Goal: Task Accomplishment & Management: Use online tool/utility

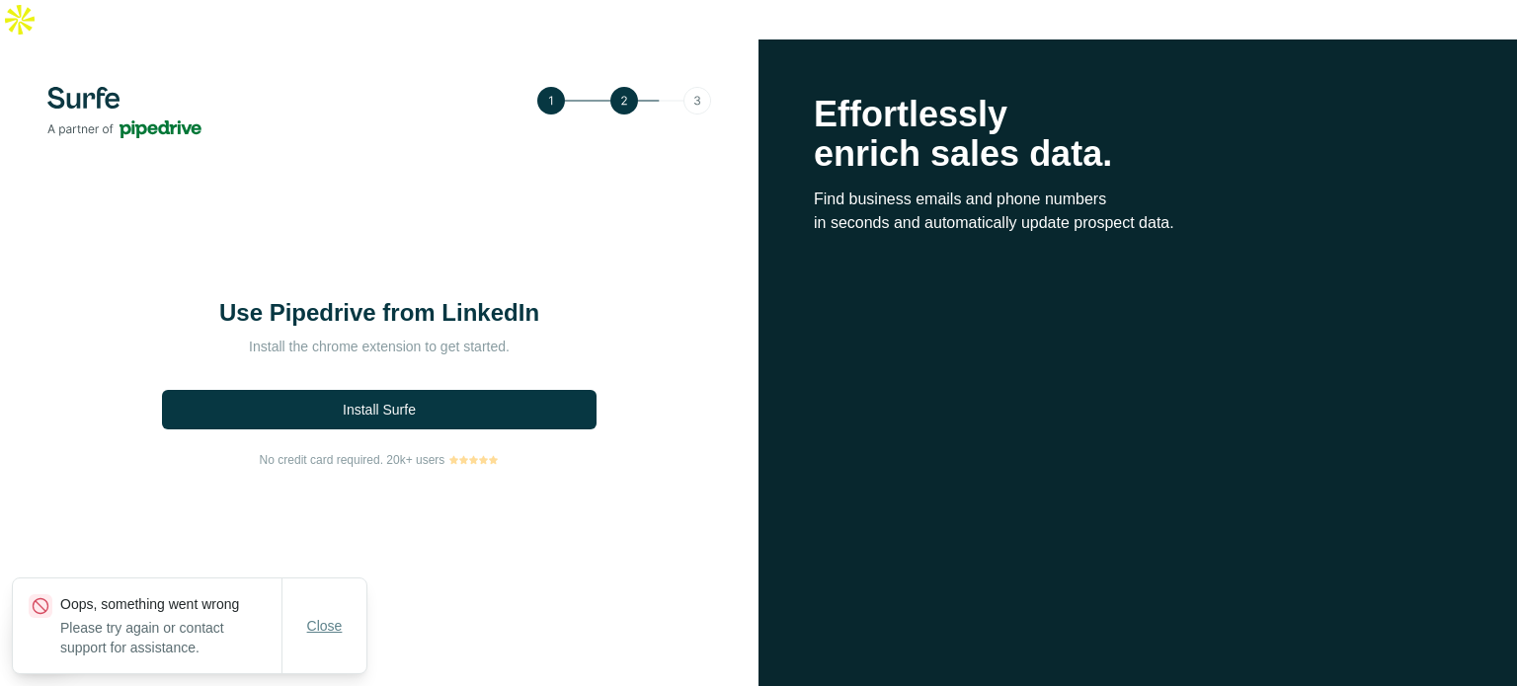
click at [307, 630] on span "Close" at bounding box center [325, 626] width 36 height 20
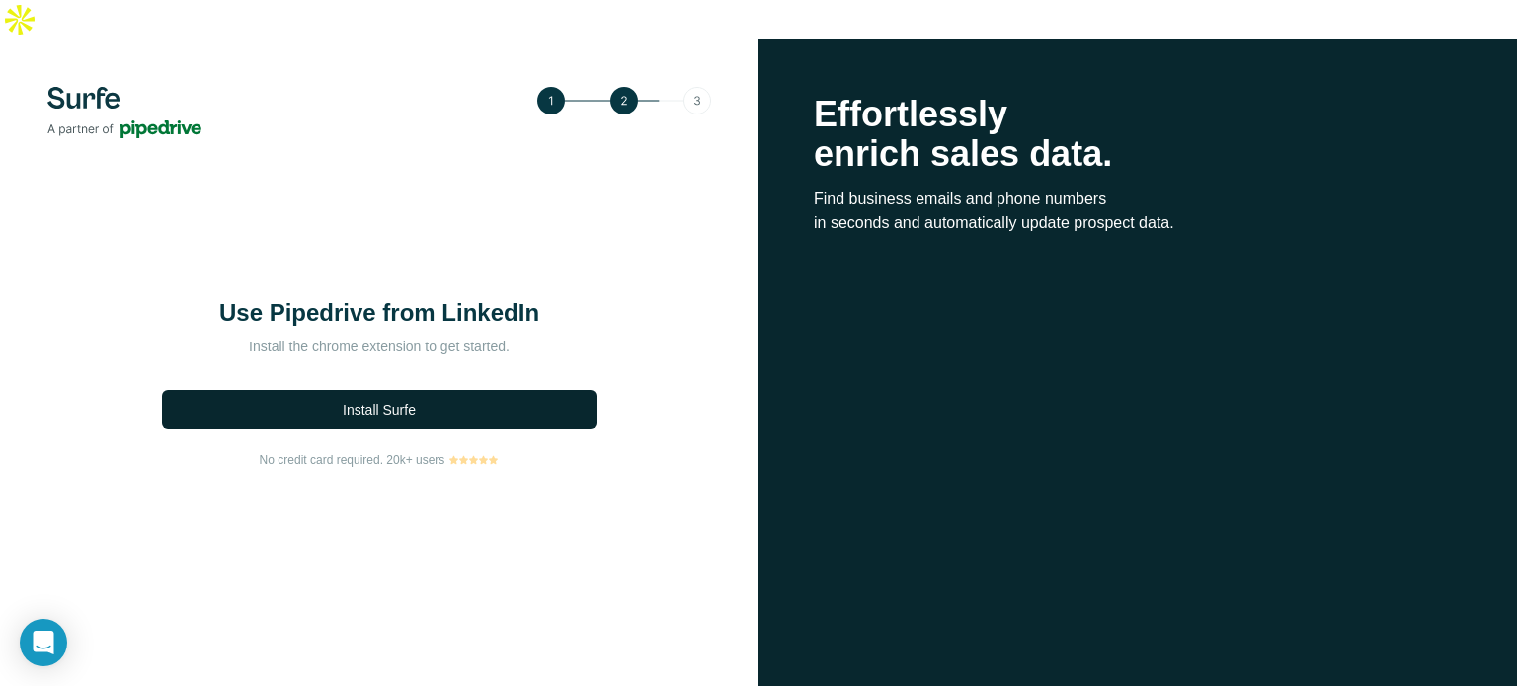
click at [405, 400] on span "Install Surfe" at bounding box center [379, 410] width 73 height 20
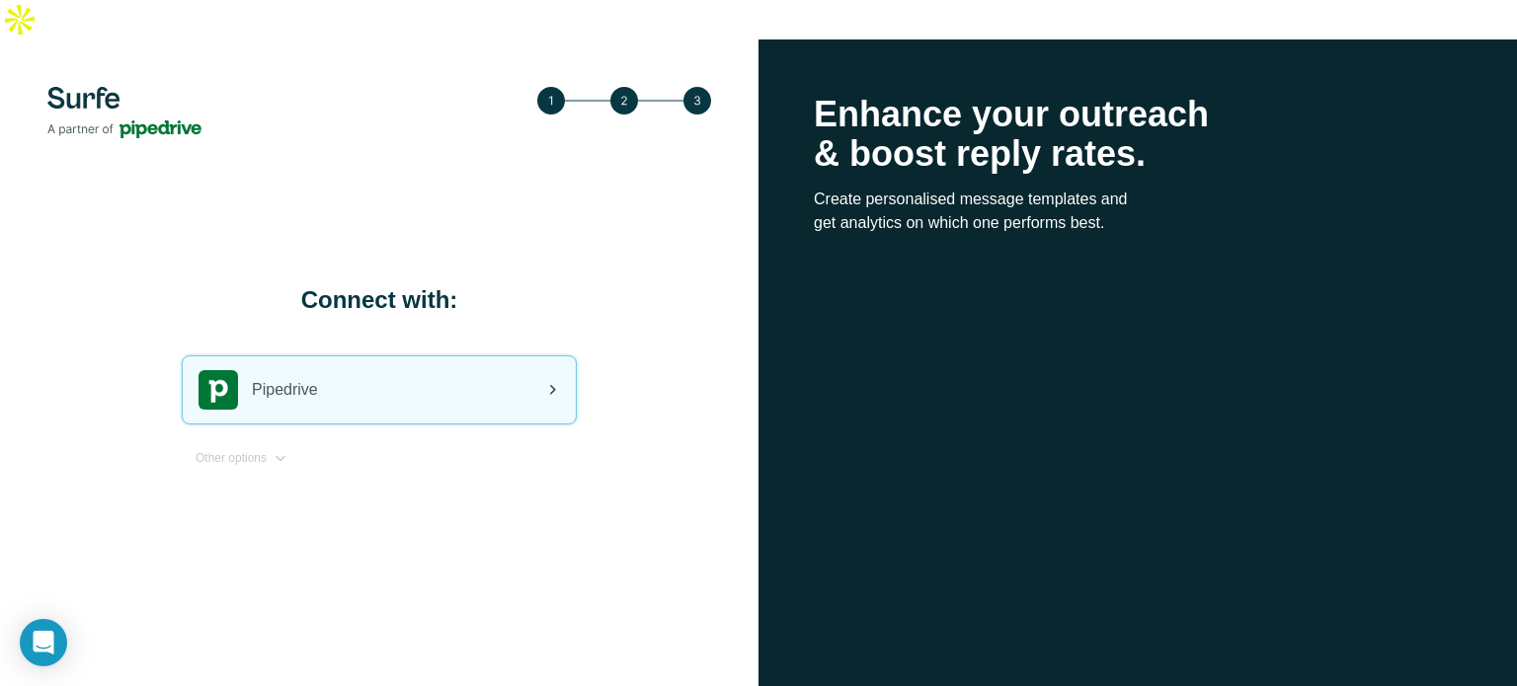
click at [545, 378] on icon at bounding box center [552, 390] width 24 height 24
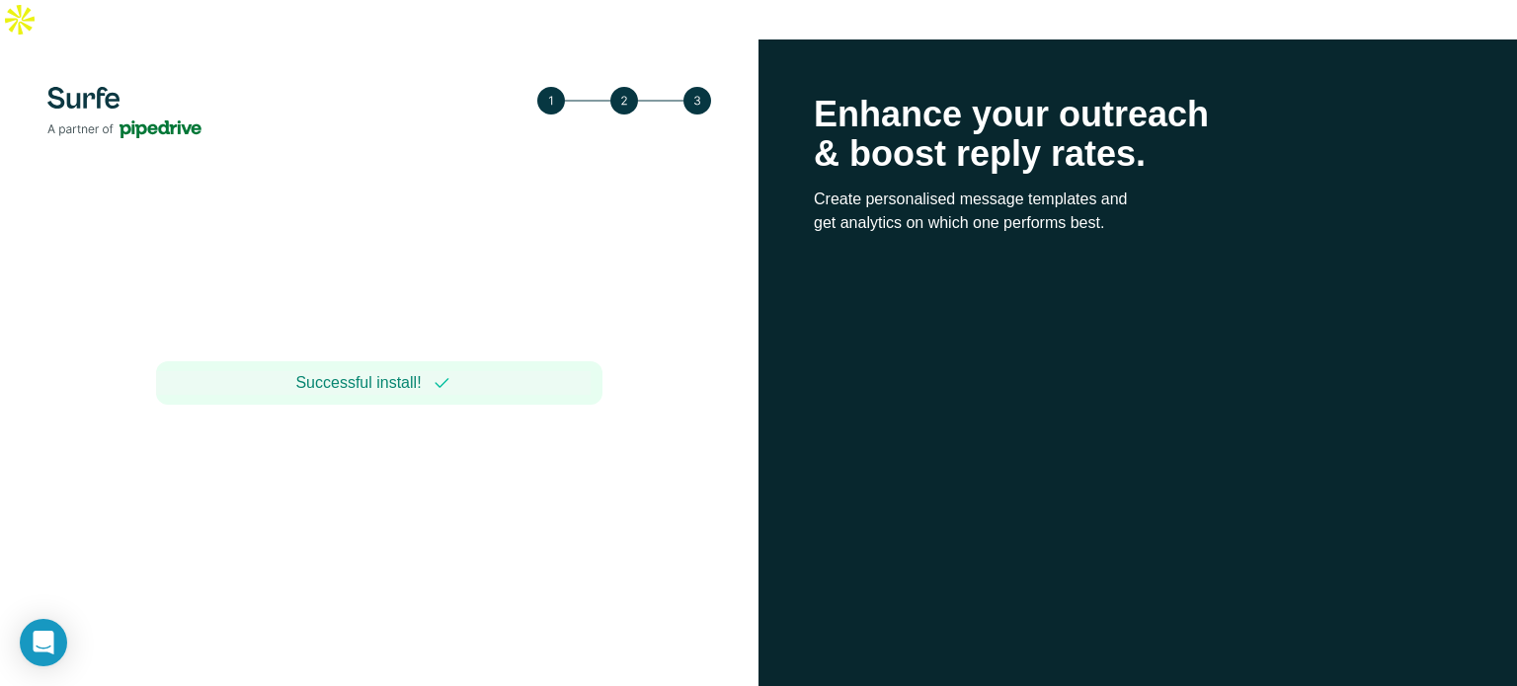
drag, startPoint x: 462, startPoint y: 363, endPoint x: 642, endPoint y: 15, distance: 392.2
click at [462, 362] on div "Successful install!" at bounding box center [379, 382] width 446 height 43
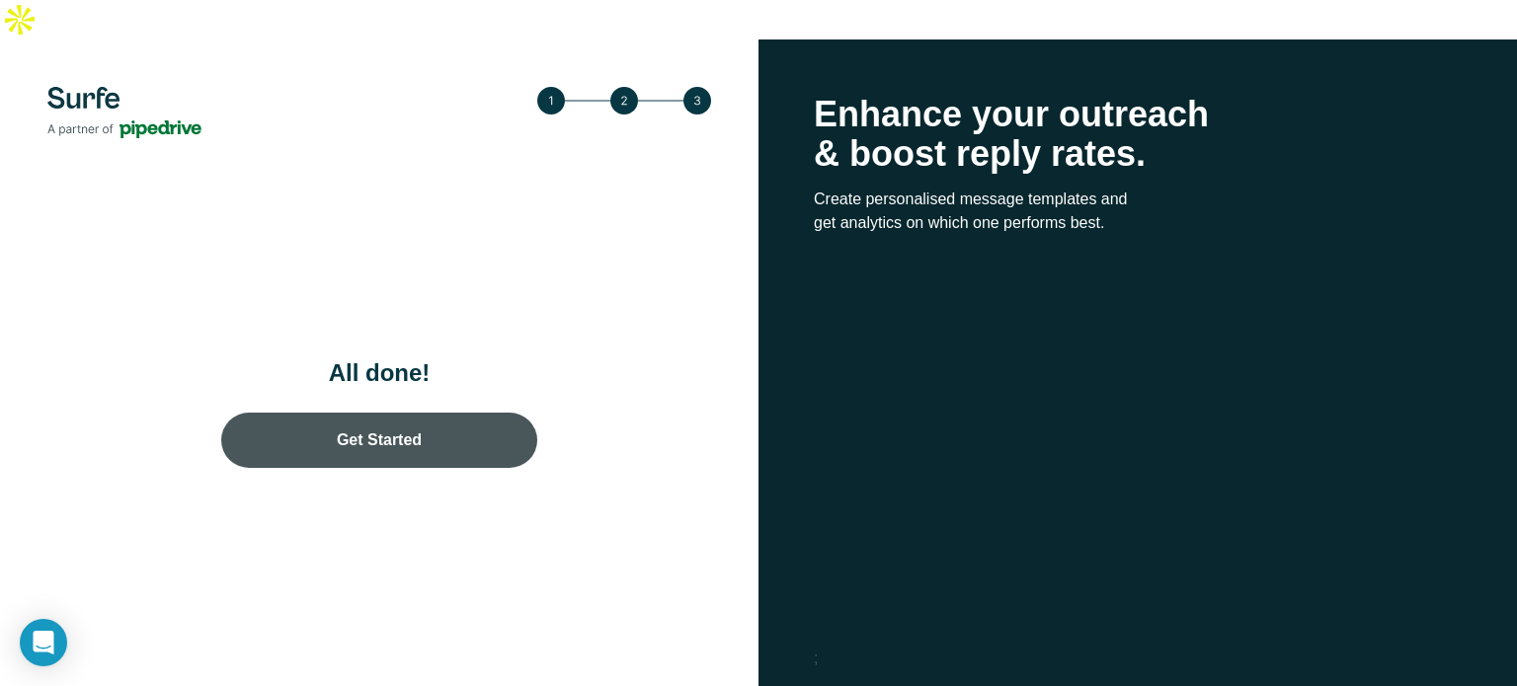
click at [447, 413] on link "Get Started" at bounding box center [379, 440] width 316 height 55
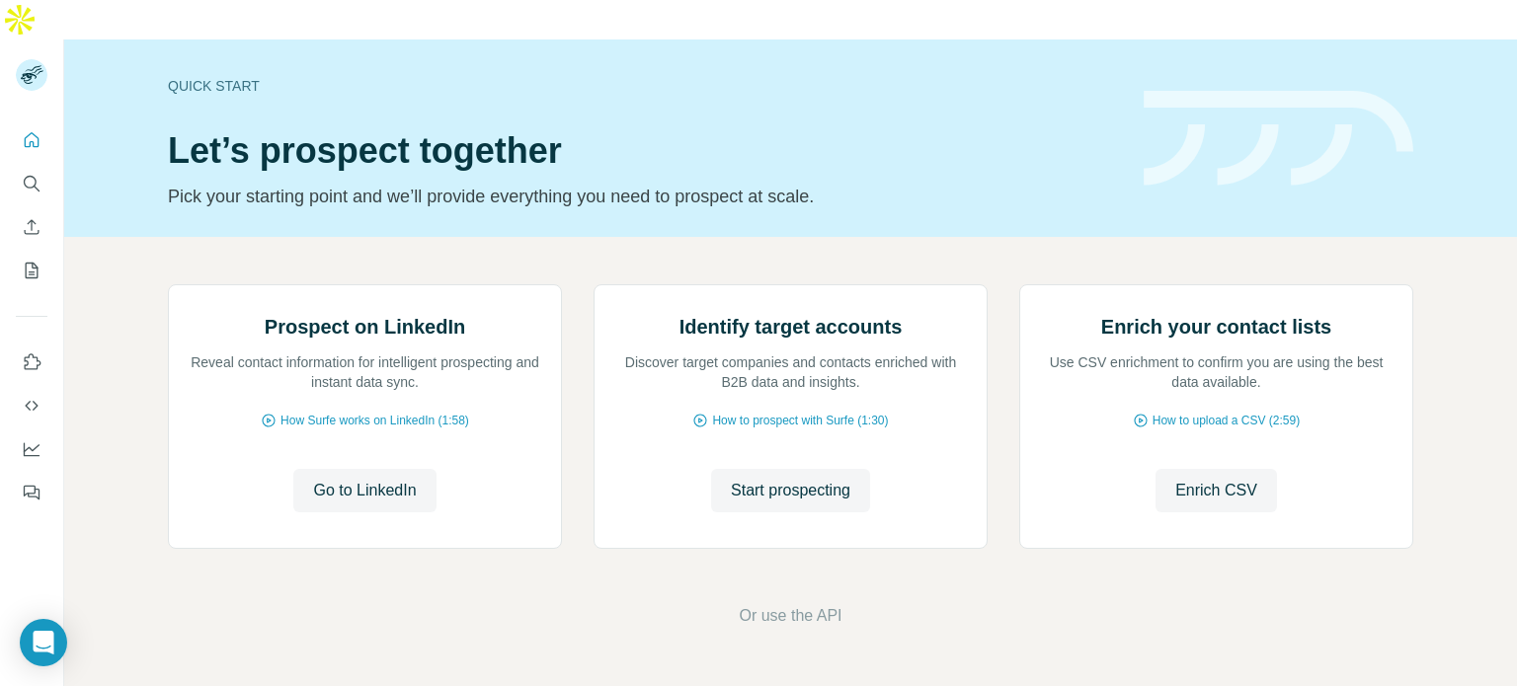
scroll to position [166, 0]
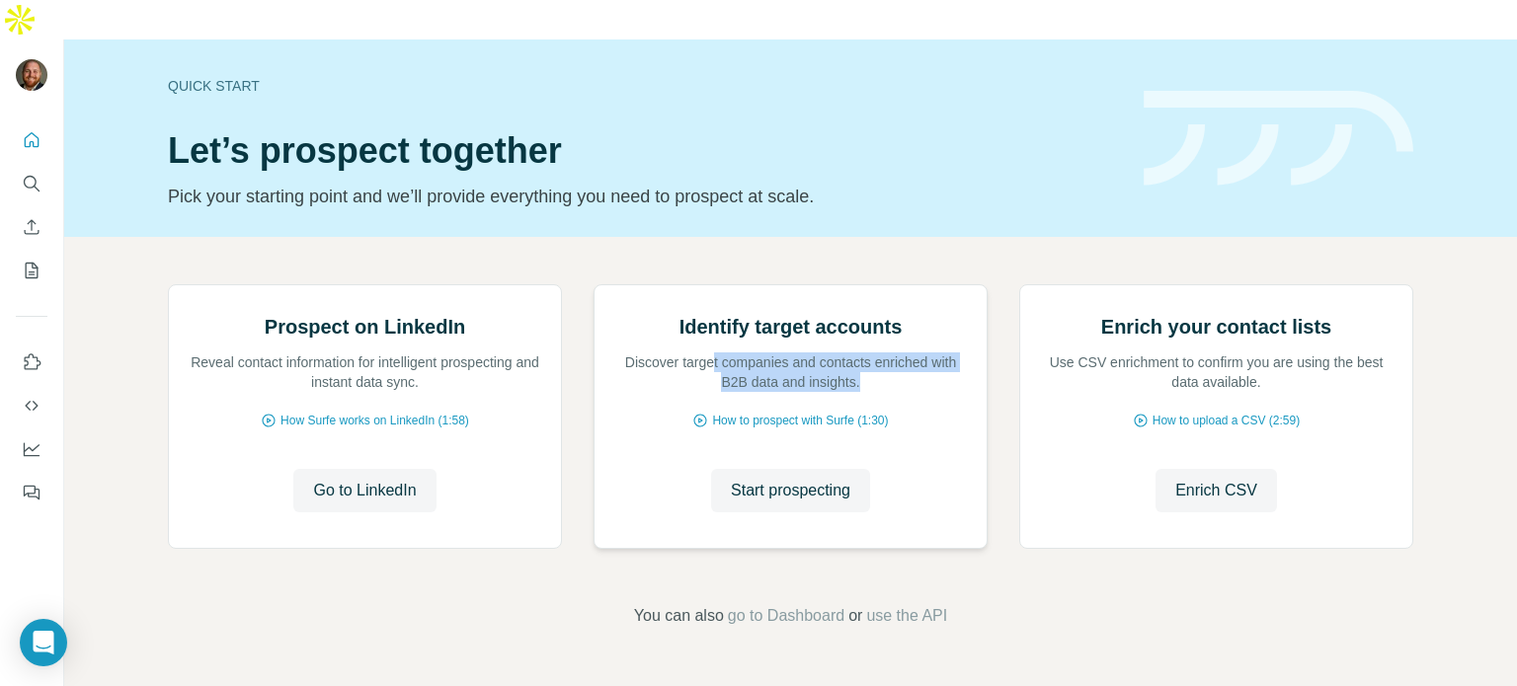
drag, startPoint x: 715, startPoint y: 375, endPoint x: 873, endPoint y: 398, distance: 159.6
click at [872, 392] on p "Discover target companies and contacts enriched with B2B data and insights." at bounding box center [790, 372] width 353 height 39
click at [874, 392] on p "Discover target companies and contacts enriched with B2B data and insights." at bounding box center [790, 372] width 353 height 39
click at [28, 122] on button "Quick start" at bounding box center [32, 140] width 32 height 36
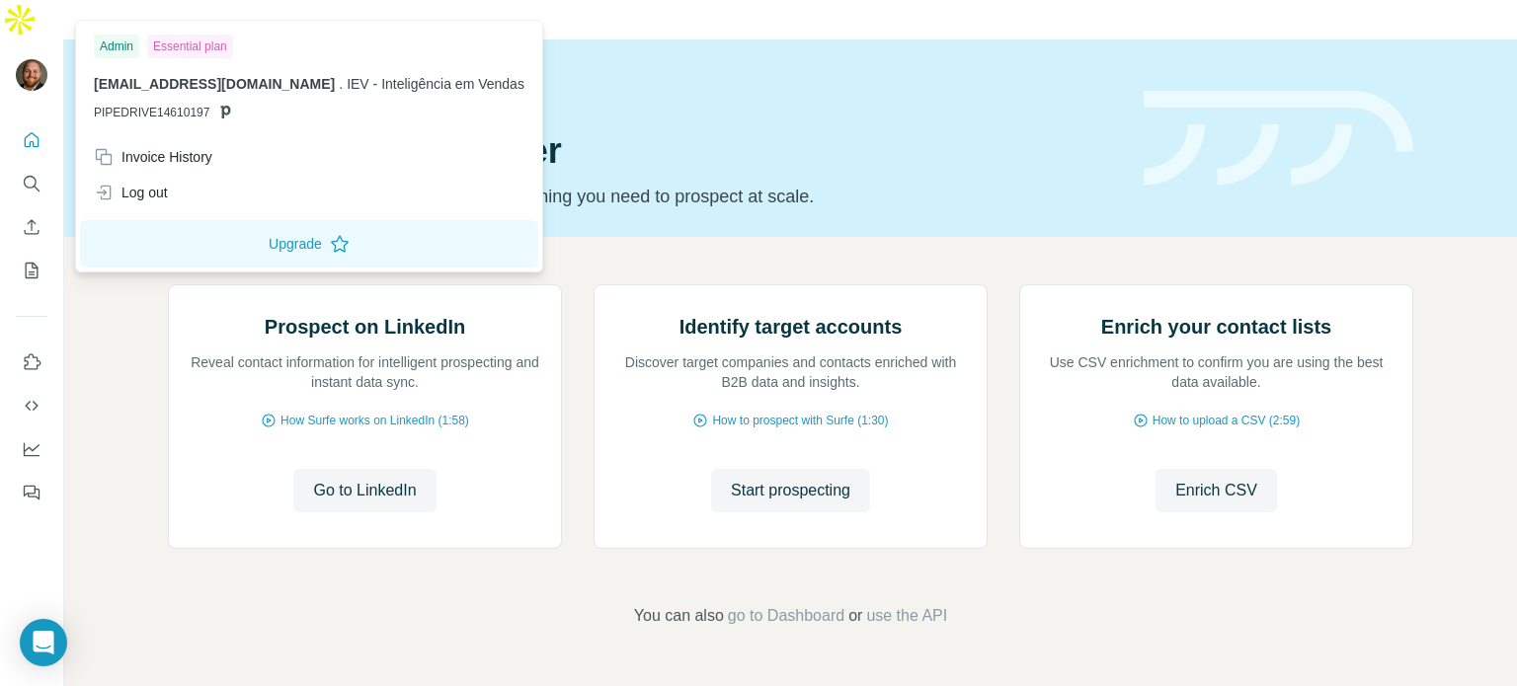
click at [36, 59] on img at bounding box center [32, 75] width 32 height 32
click at [200, 153] on div "Invoice History" at bounding box center [153, 157] width 118 height 20
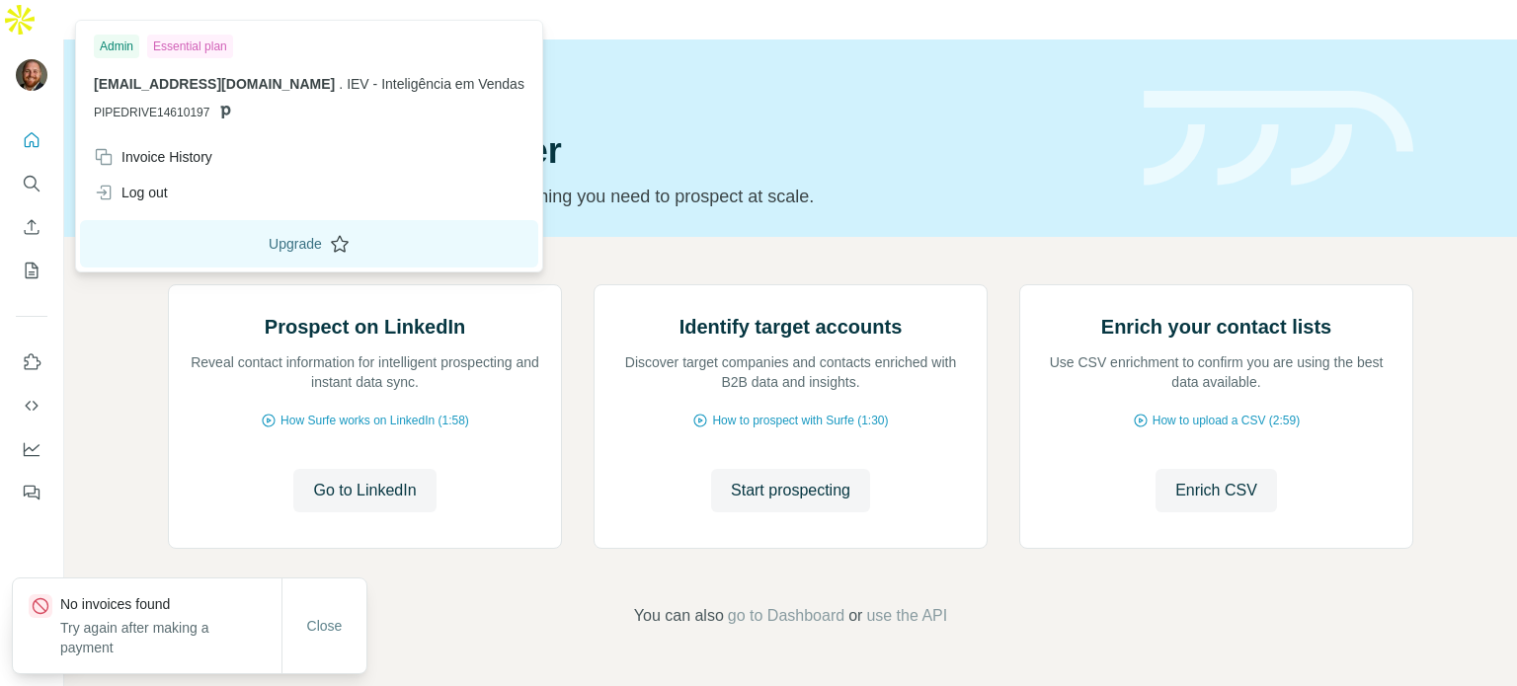
click at [273, 253] on button "Upgrade" at bounding box center [309, 243] width 458 height 47
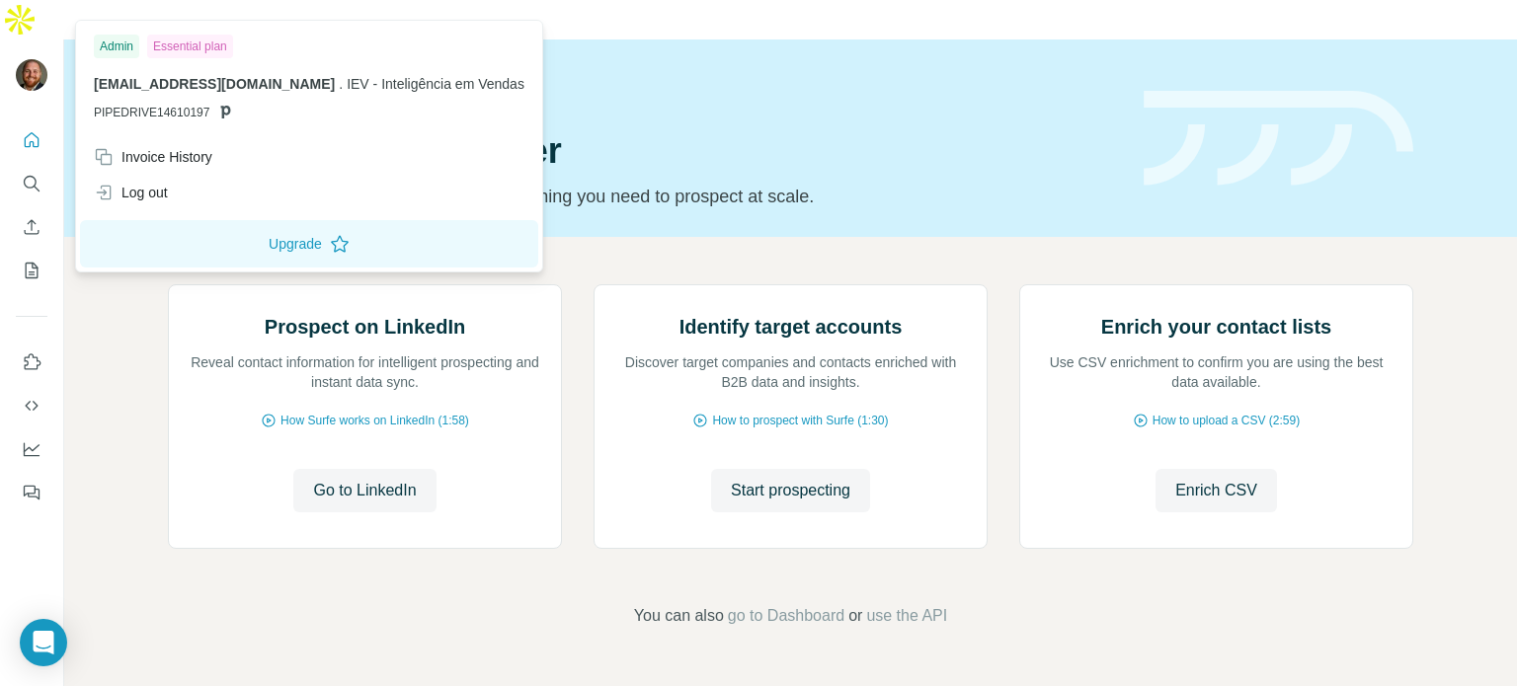
click at [124, 505] on div "Prospect on LinkedIn Reveal contact information for intelligent prospecting and…" at bounding box center [790, 456] width 1453 height 438
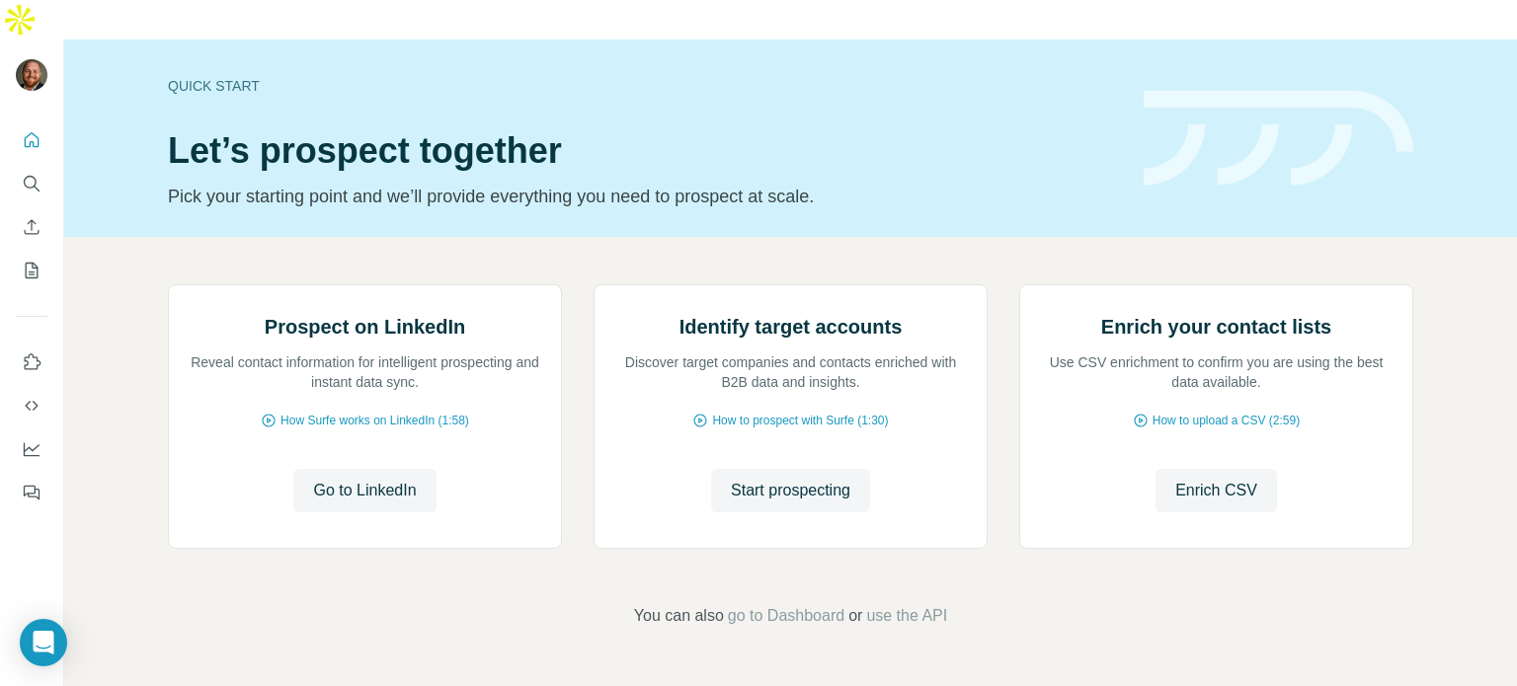
click at [616, 183] on p "Pick your starting point and we’ll provide everything you need to prospect at s…" at bounding box center [644, 197] width 952 height 28
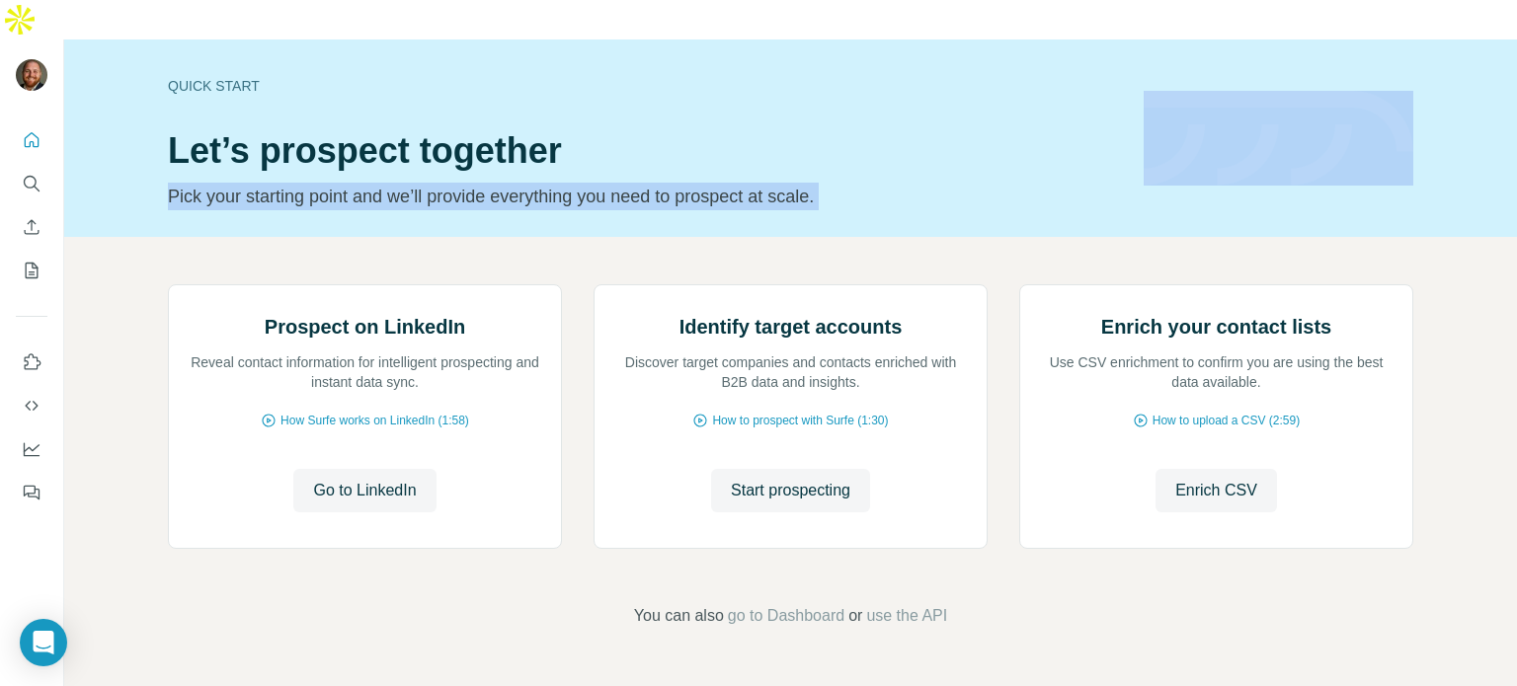
click at [616, 183] on p "Pick your starting point and we’ll provide everything you need to prospect at s…" at bounding box center [644, 197] width 952 height 28
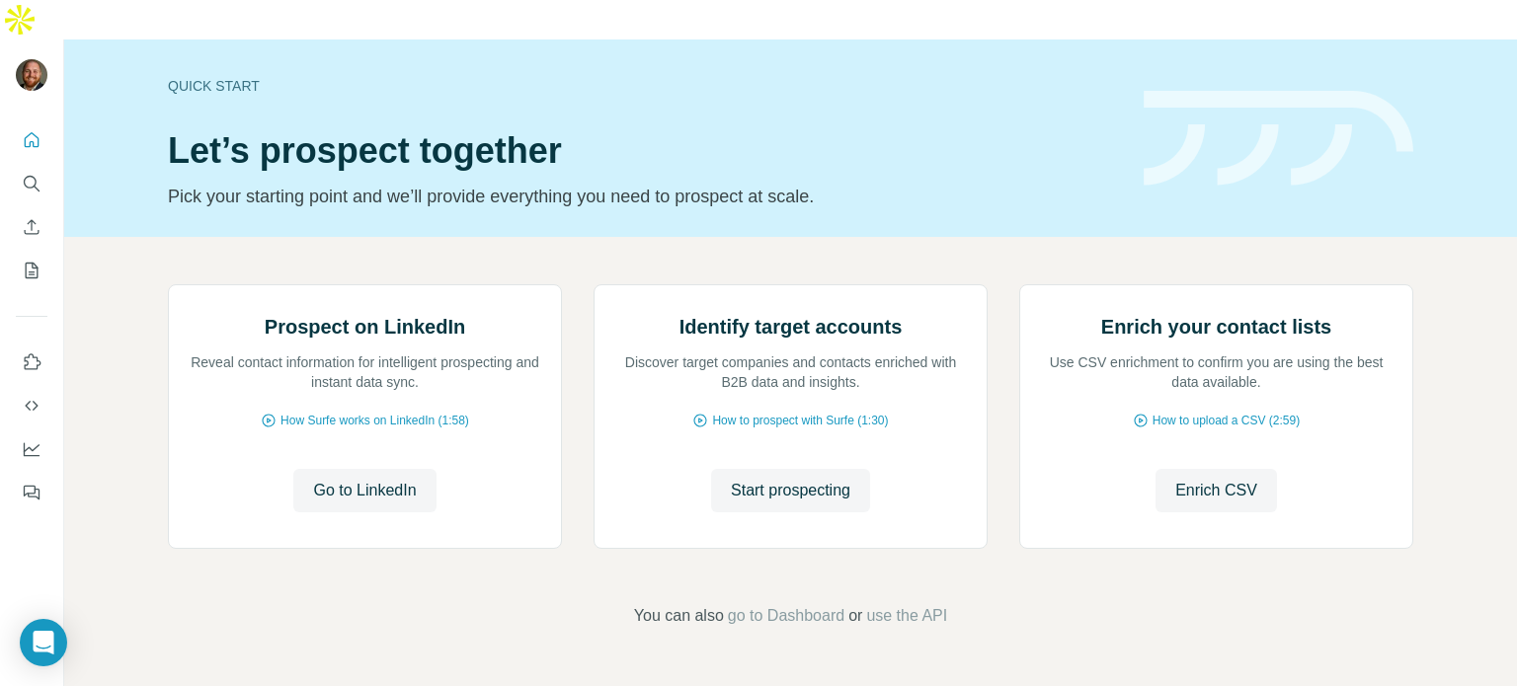
click at [615, 237] on div "Prospect on LinkedIn Reveal contact information for intelligent prospecting and…" at bounding box center [790, 456] width 1453 height 438
